Goal: Task Accomplishment & Management: Manage account settings

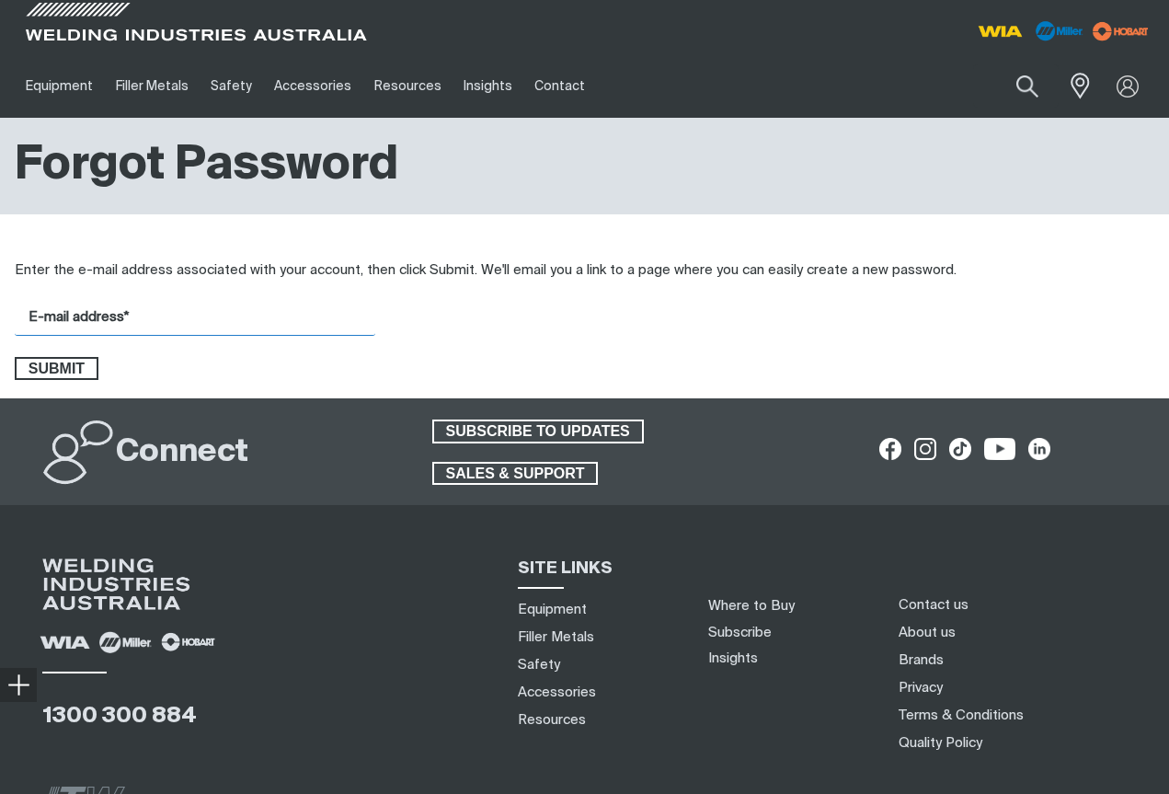
click at [183, 315] on input "E-mail address*" at bounding box center [195, 318] width 361 height 36
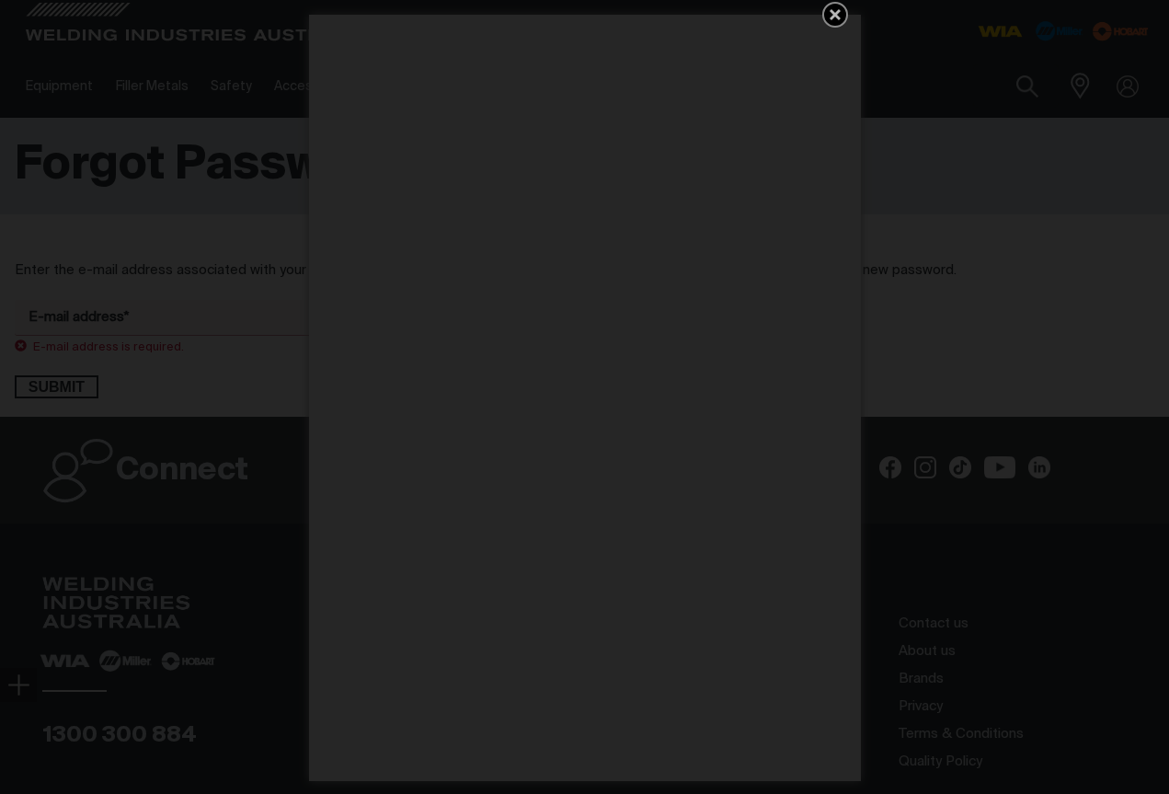
click at [842, 8] on icon "Get 5 WIA Welding Guides Free!" at bounding box center [835, 15] width 22 height 22
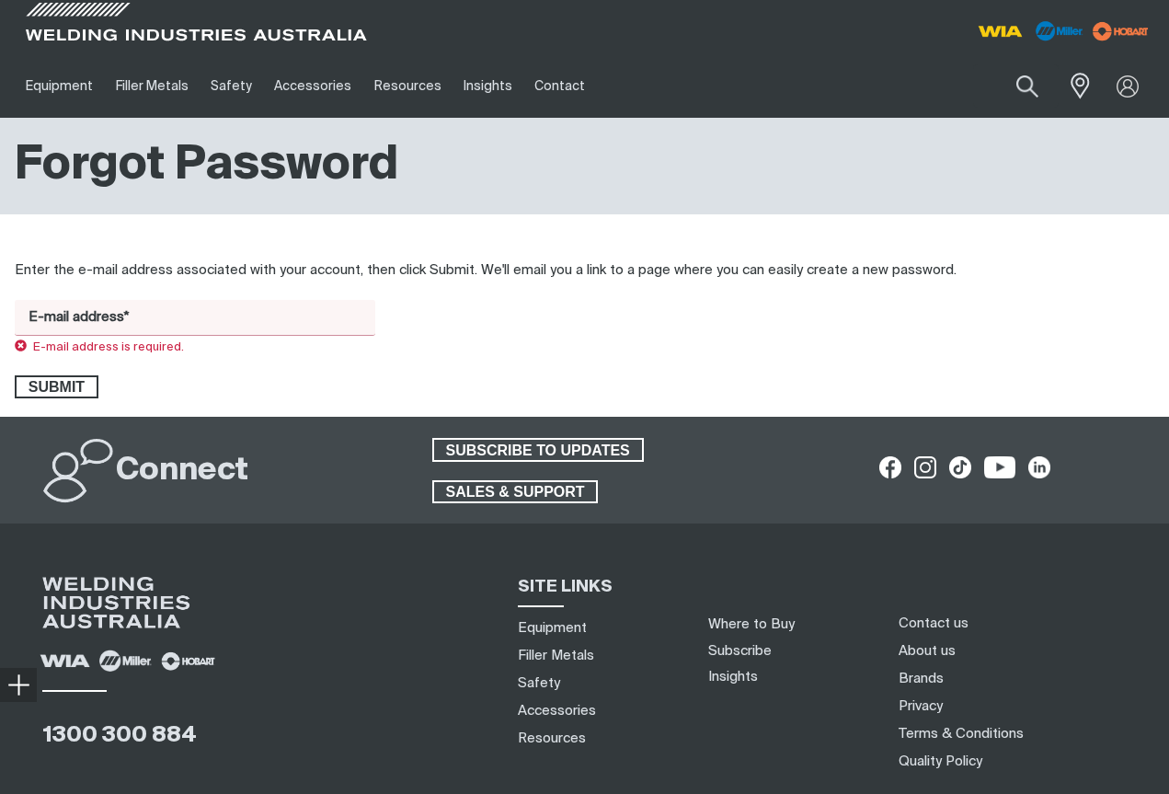
click at [86, 324] on input "E-mail address*" at bounding box center [195, 318] width 361 height 36
type input "[PERSON_NAME][EMAIL_ADDRESS][DOMAIN_NAME]"
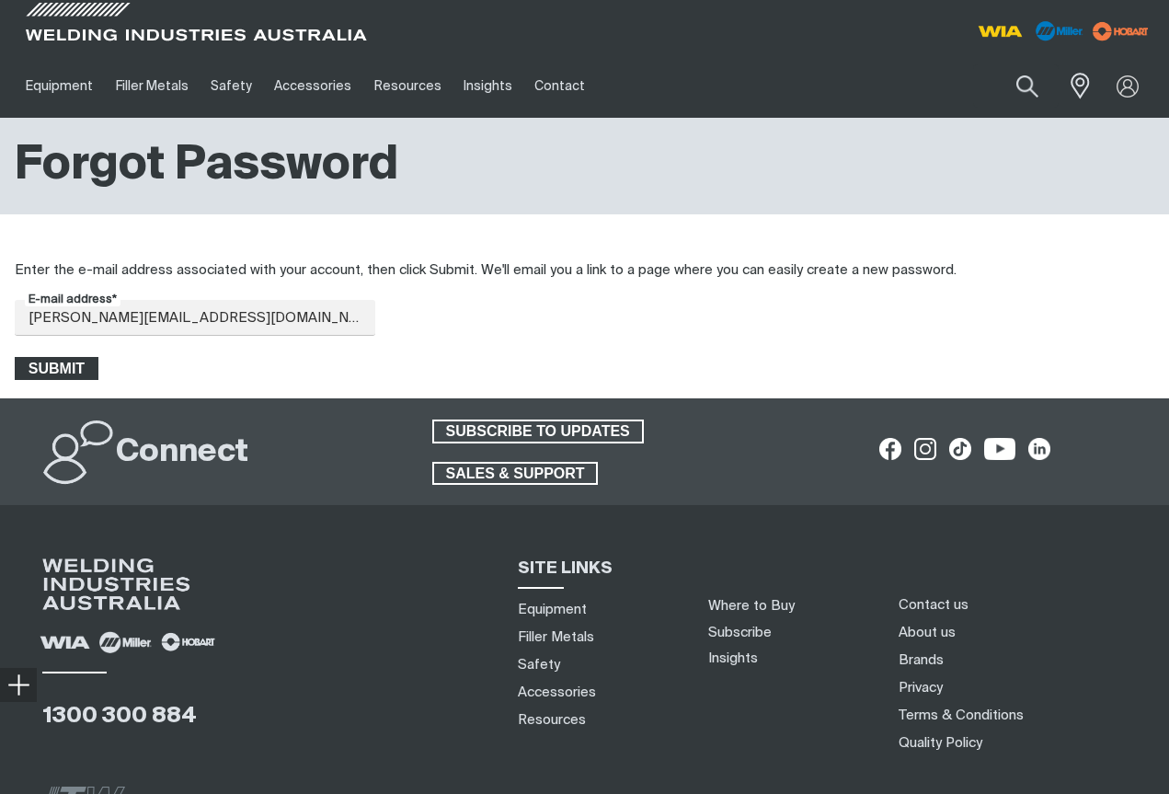
click at [54, 366] on span "Submit" at bounding box center [57, 369] width 80 height 24
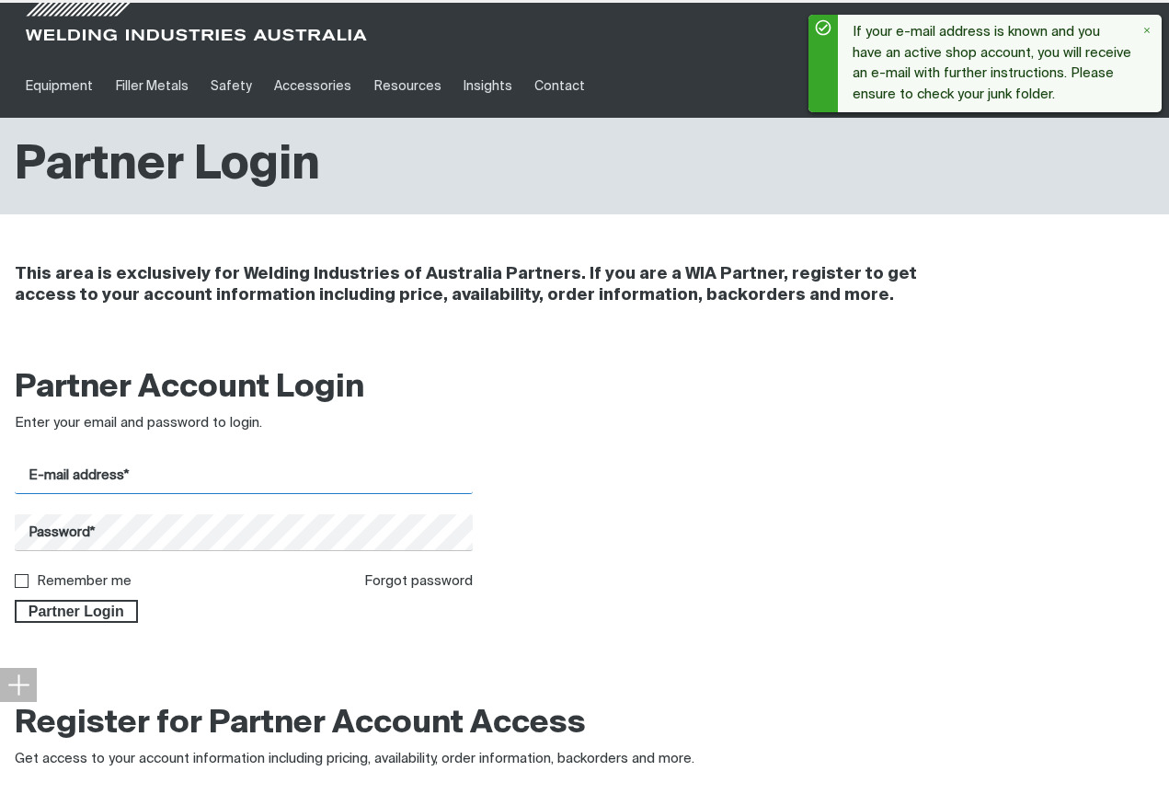
type input "501292.2251"
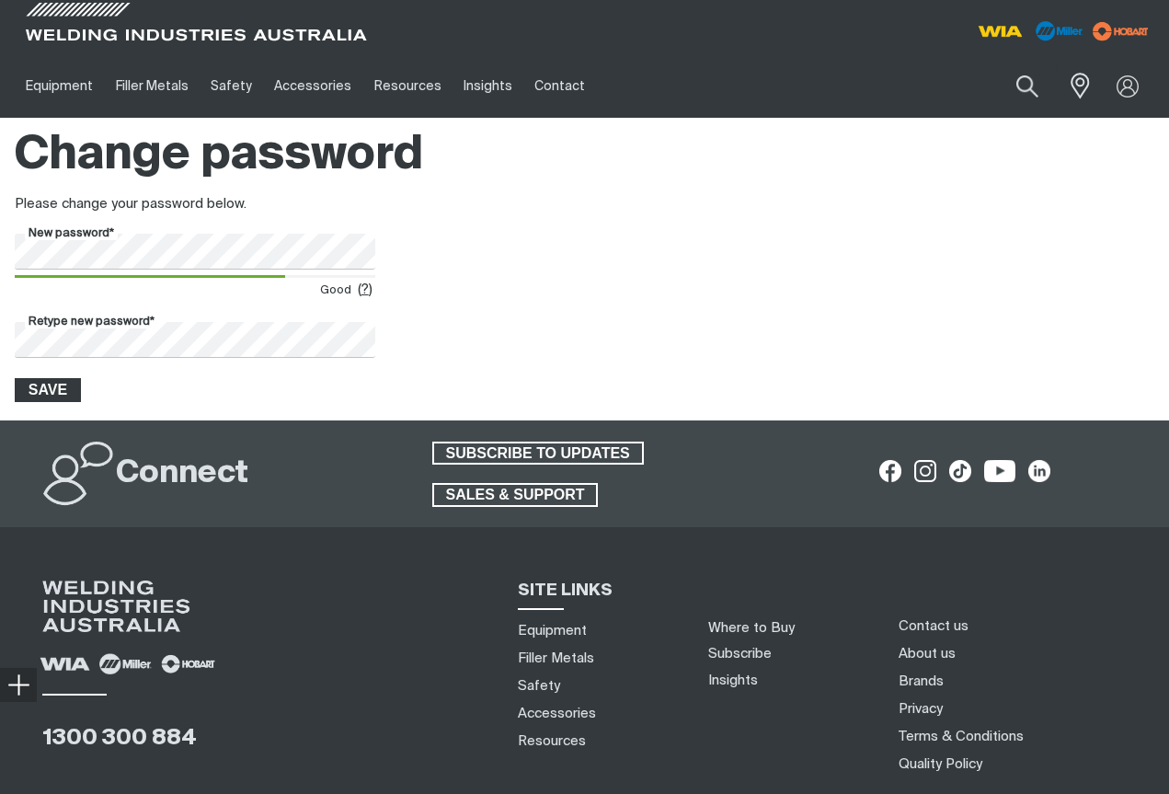
click at [44, 392] on span "Save" at bounding box center [48, 390] width 63 height 24
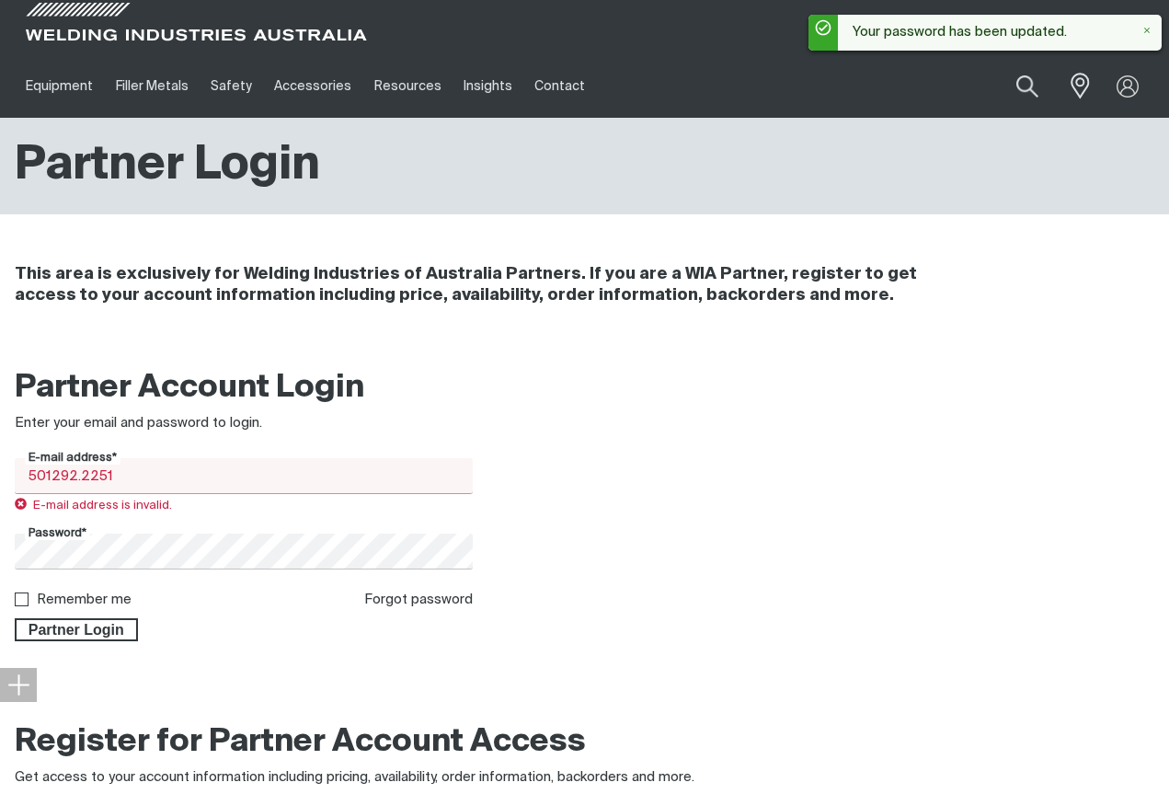
type input "[PERSON_NAME][EMAIL_ADDRESS][DOMAIN_NAME]"
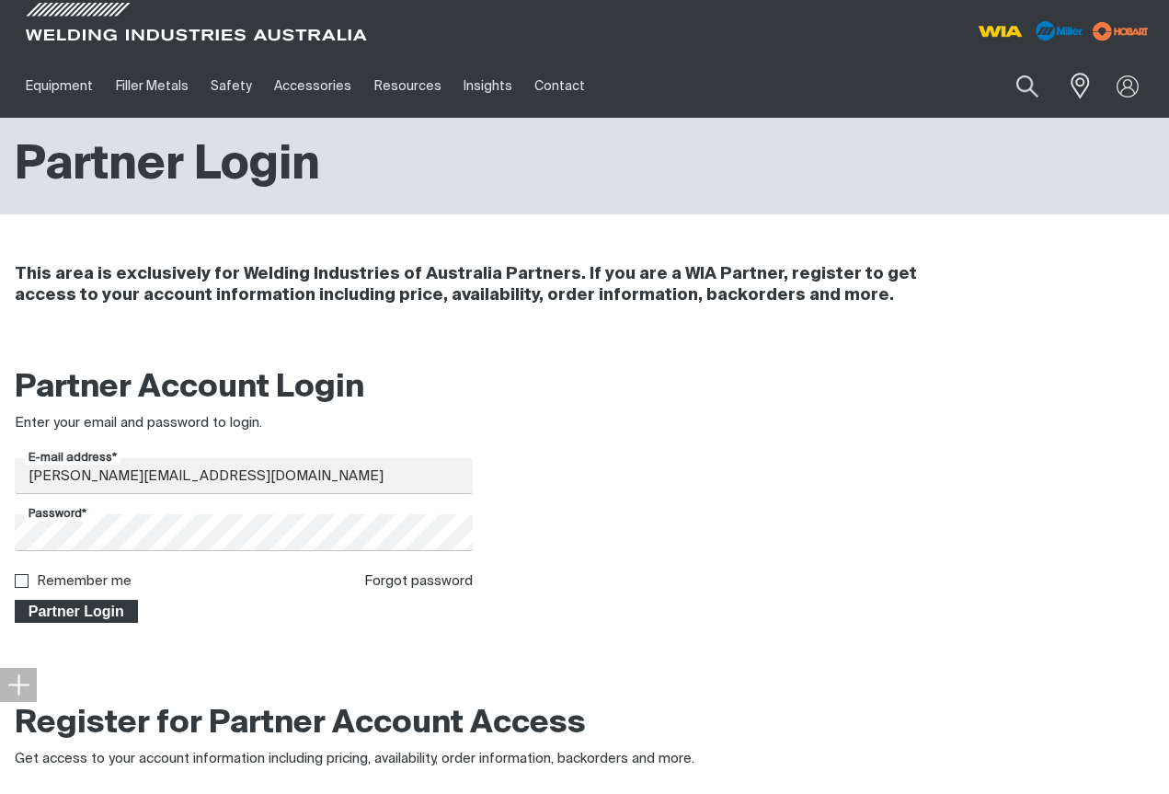
click at [68, 614] on span "Partner Login" at bounding box center [77, 612] width 120 height 24
